Goal: Transaction & Acquisition: Purchase product/service

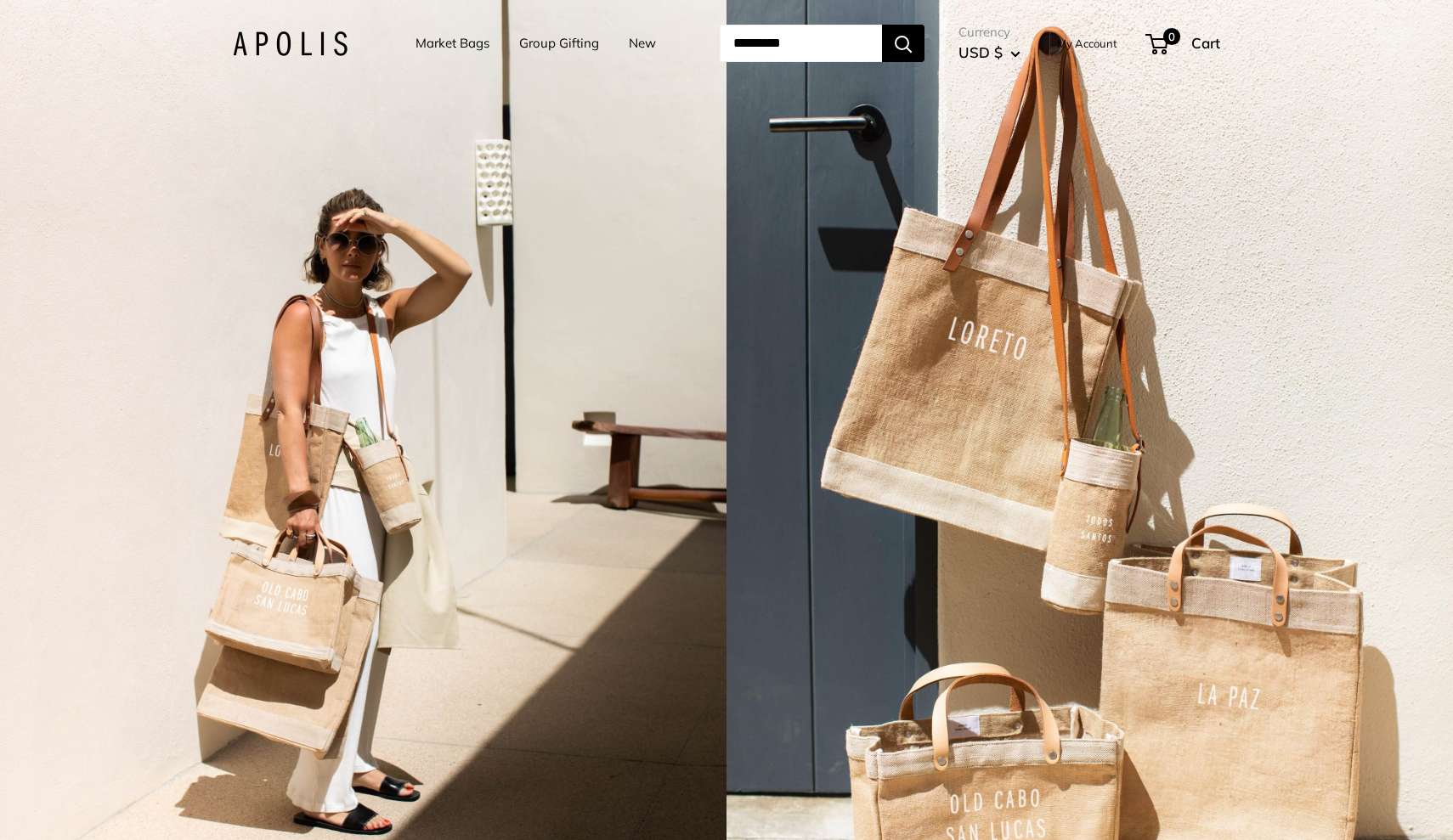
click at [444, 43] on link "Market Bags" at bounding box center [453, 43] width 74 height 24
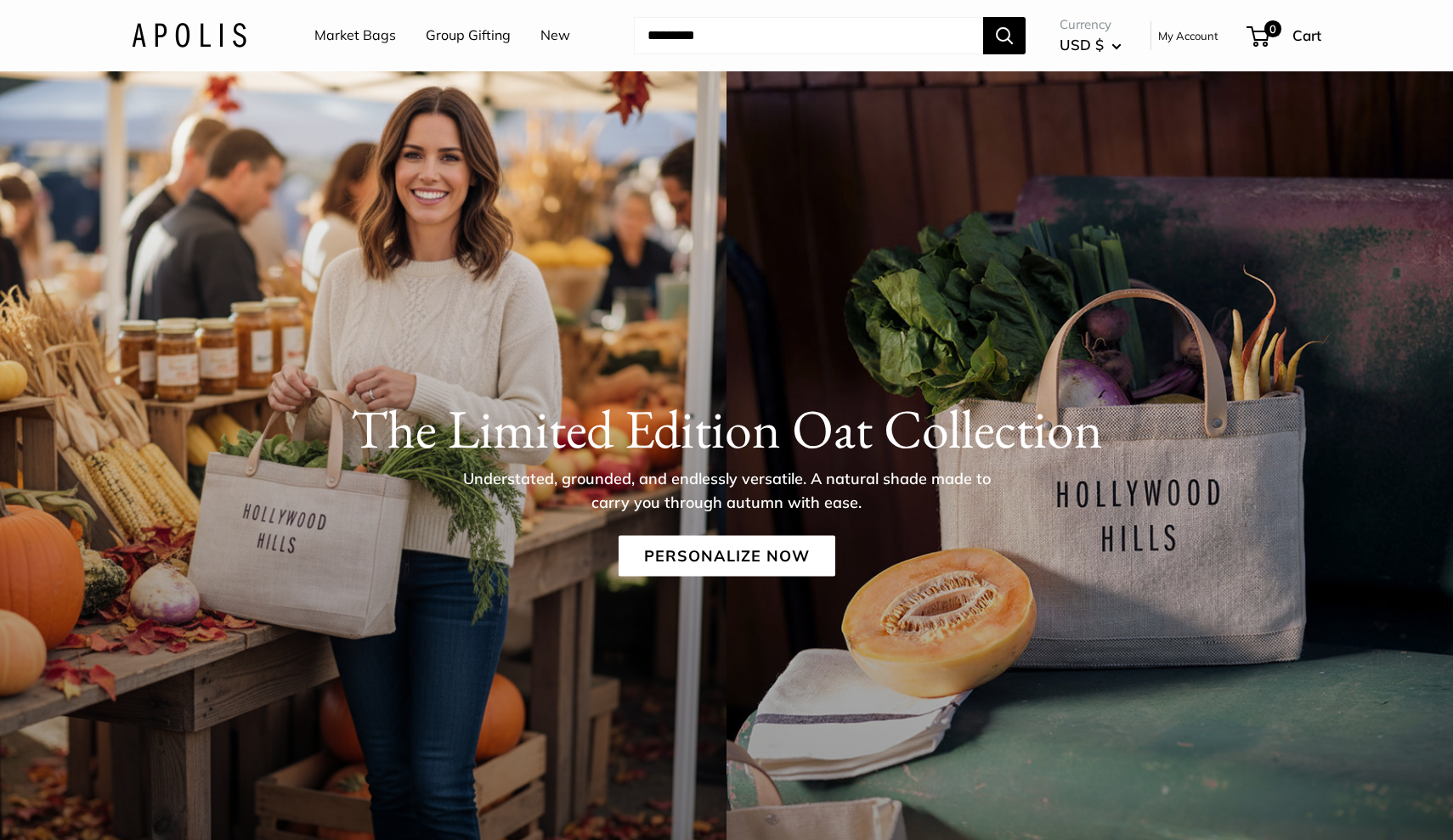
click at [352, 39] on link "Market Bags" at bounding box center [355, 35] width 81 height 26
click at [763, 550] on link "Personalize Now" at bounding box center [726, 555] width 216 height 41
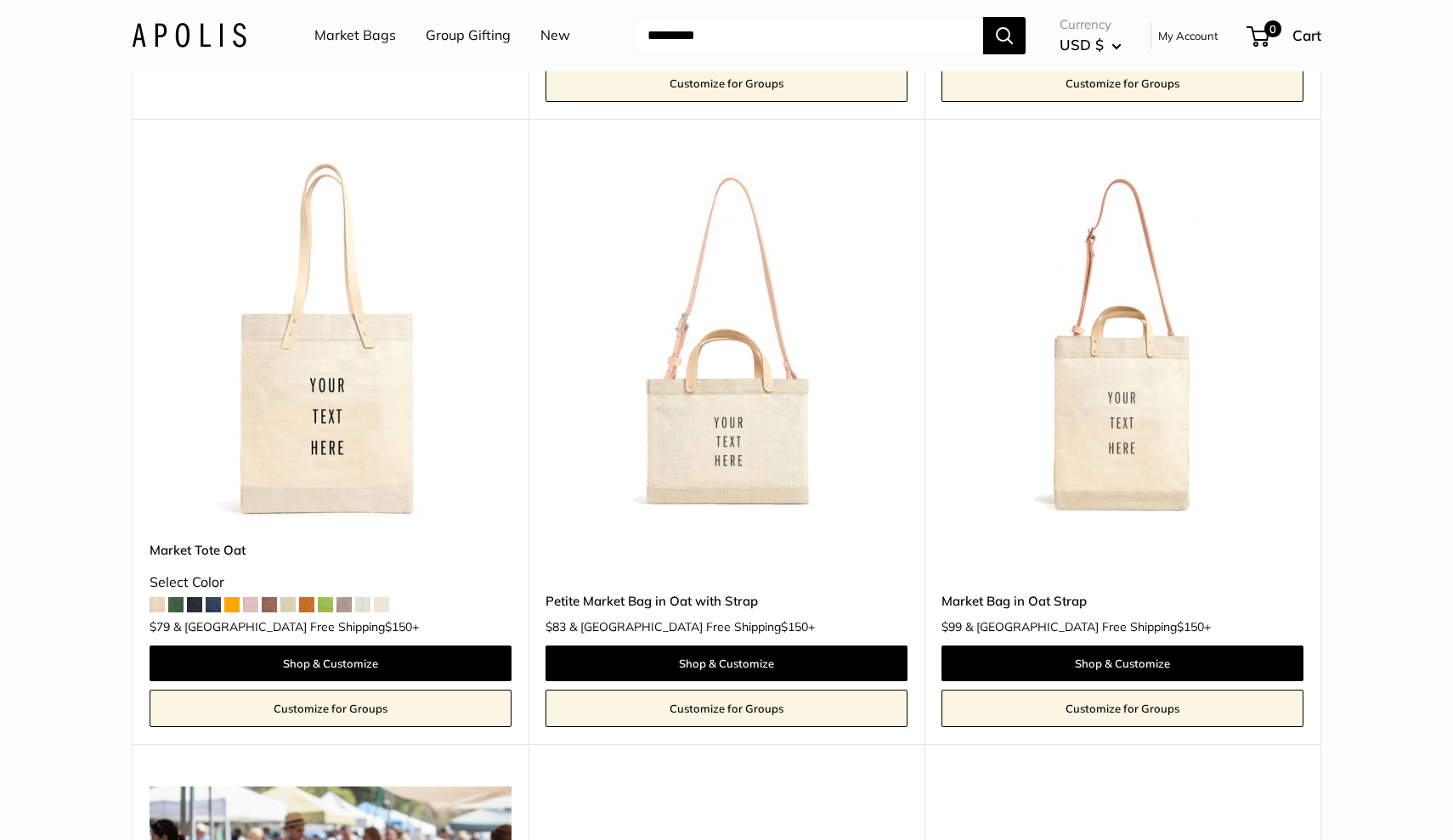
scroll to position [768, 0]
